Goal: Navigation & Orientation: Find specific page/section

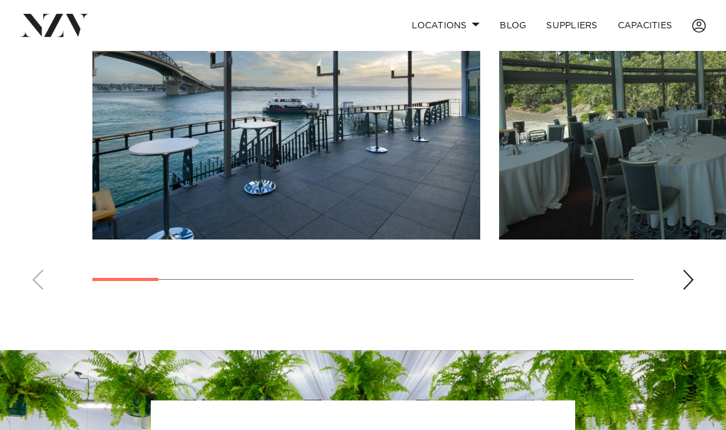
scroll to position [910, 0]
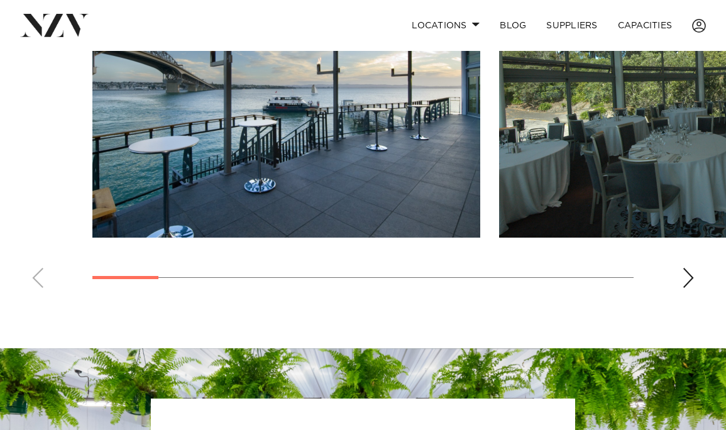
click at [688, 268] on div "Next slide" at bounding box center [688, 278] width 13 height 20
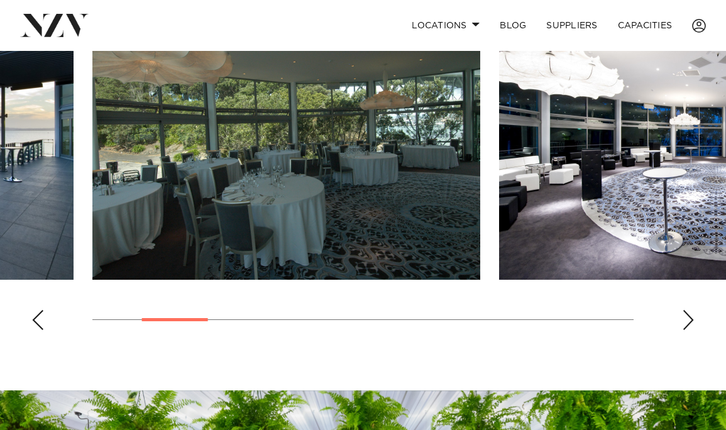
scroll to position [861, 0]
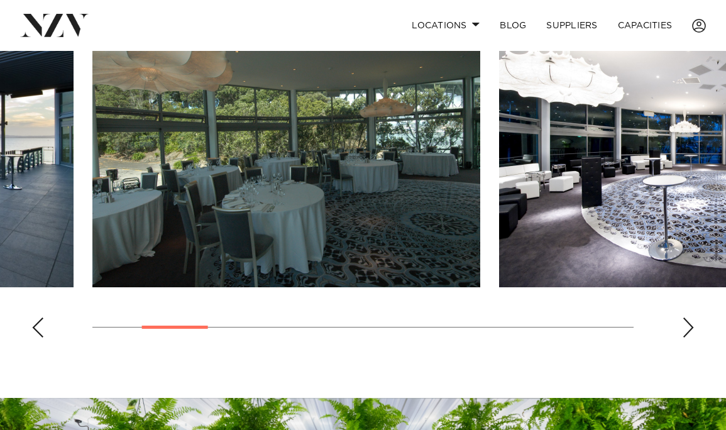
click at [687, 317] on div "Next slide" at bounding box center [688, 327] width 13 height 20
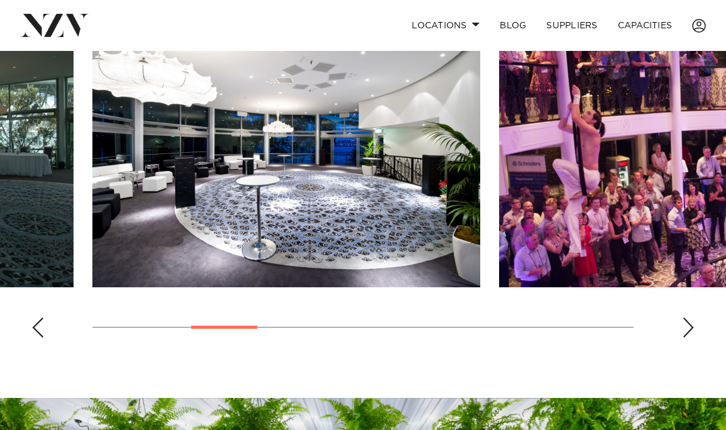
click at [687, 317] on div "Next slide" at bounding box center [688, 327] width 13 height 20
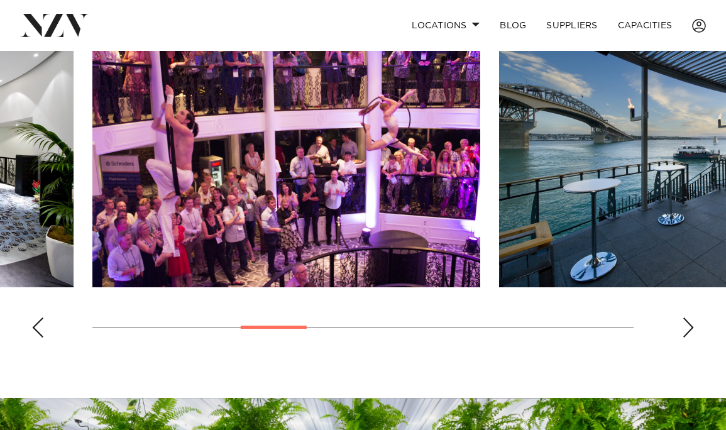
click at [687, 317] on div "Next slide" at bounding box center [688, 327] width 13 height 20
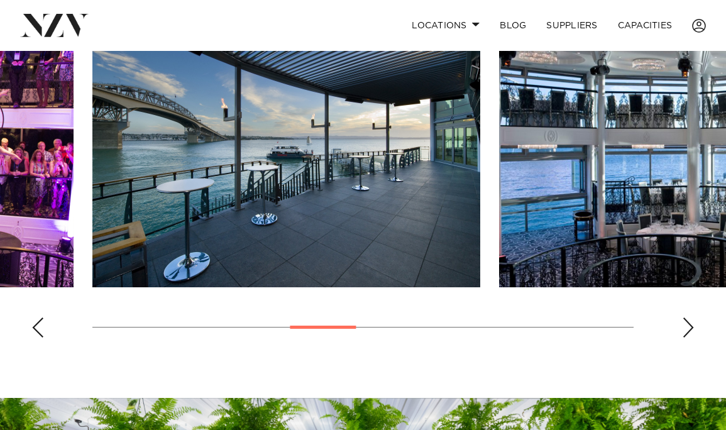
click at [687, 317] on div "Next slide" at bounding box center [688, 327] width 13 height 20
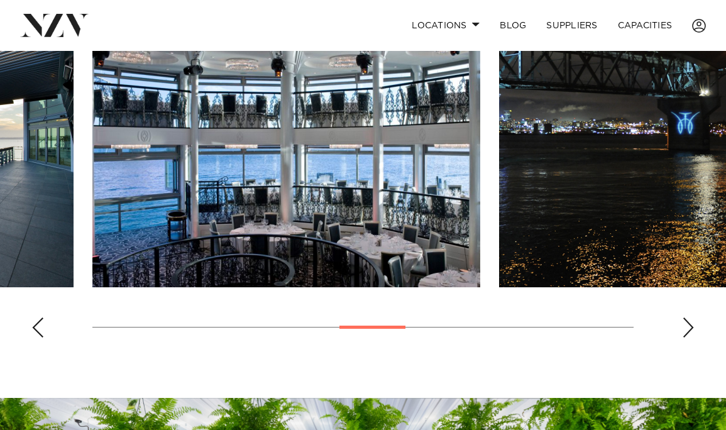
click at [687, 317] on div "Next slide" at bounding box center [688, 327] width 13 height 20
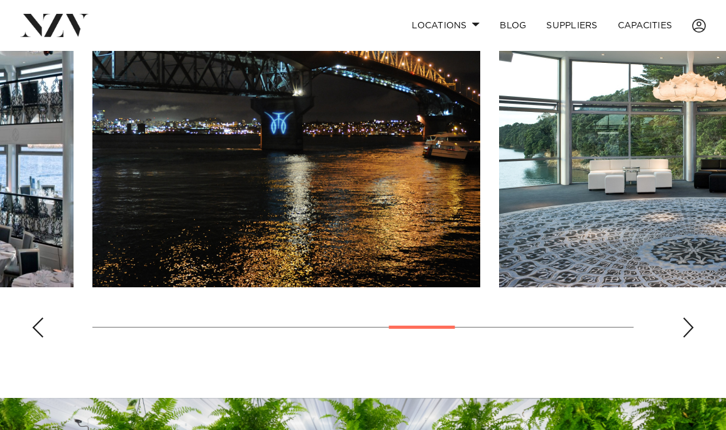
click at [687, 317] on div "Next slide" at bounding box center [688, 327] width 13 height 20
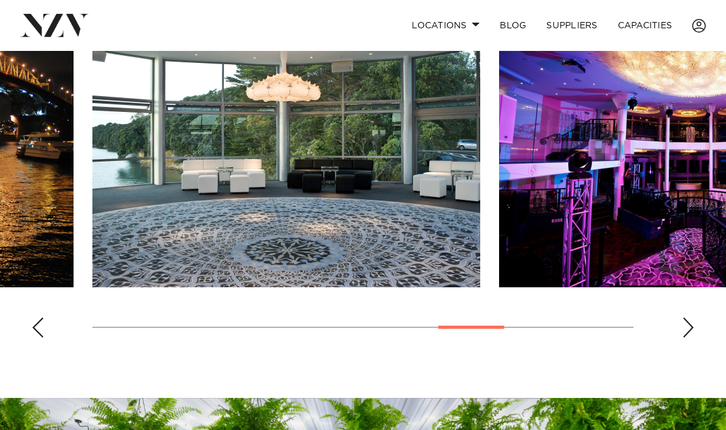
click at [687, 317] on div "Next slide" at bounding box center [688, 327] width 13 height 20
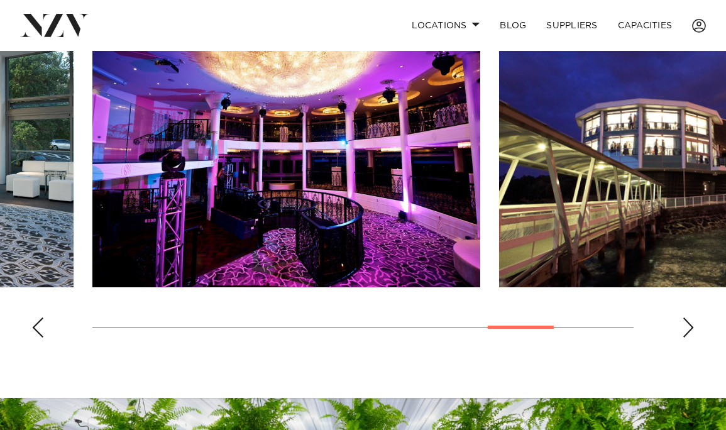
click at [687, 317] on div "Next slide" at bounding box center [688, 327] width 13 height 20
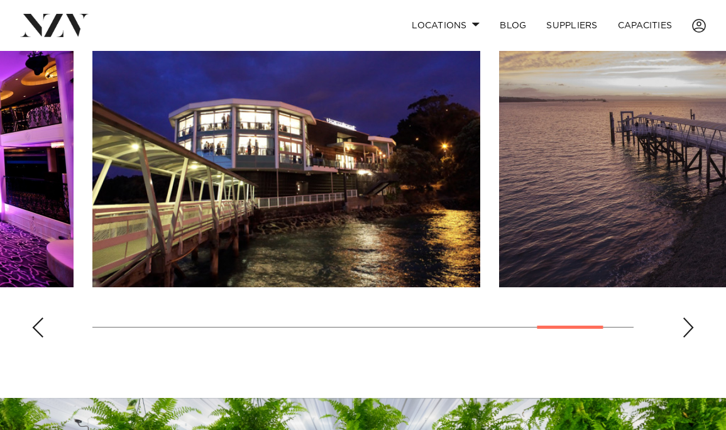
click at [687, 317] on div "Next slide" at bounding box center [688, 327] width 13 height 20
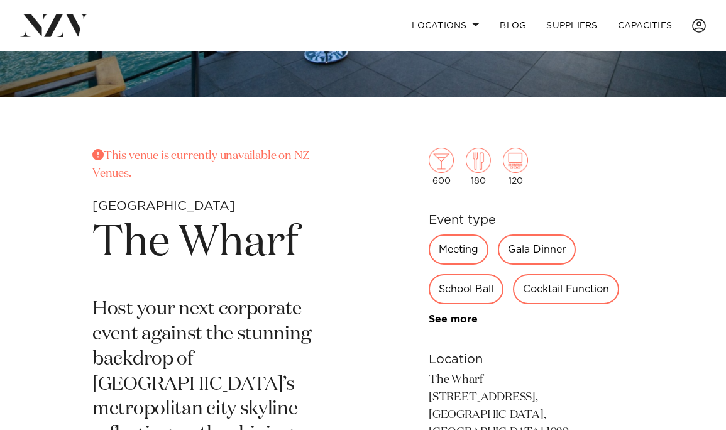
scroll to position [293, 0]
